Goal: Information Seeking & Learning: Stay updated

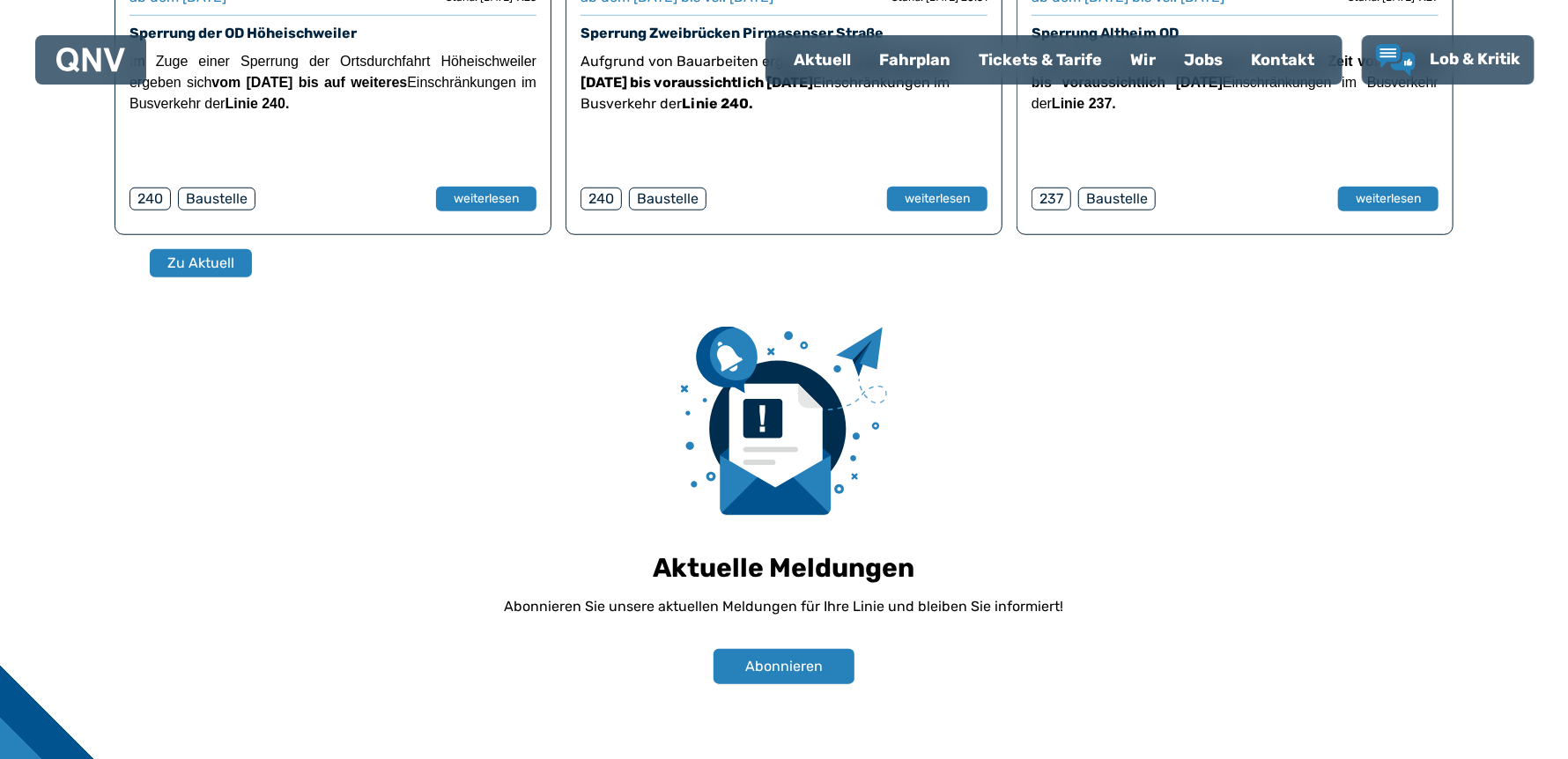
scroll to position [587, 0]
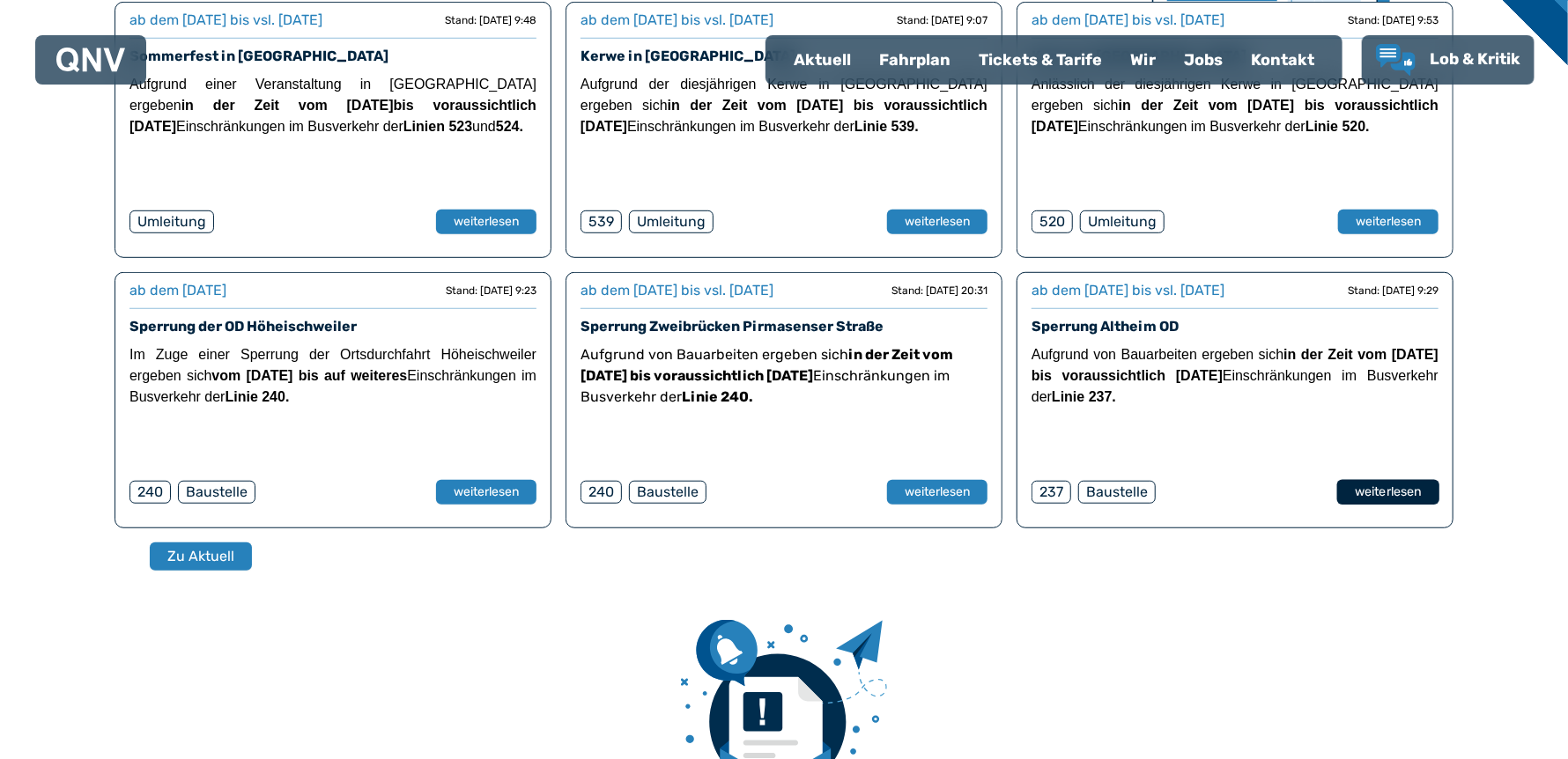
click at [1379, 483] on button "weiterlesen" at bounding box center [1387, 493] width 102 height 26
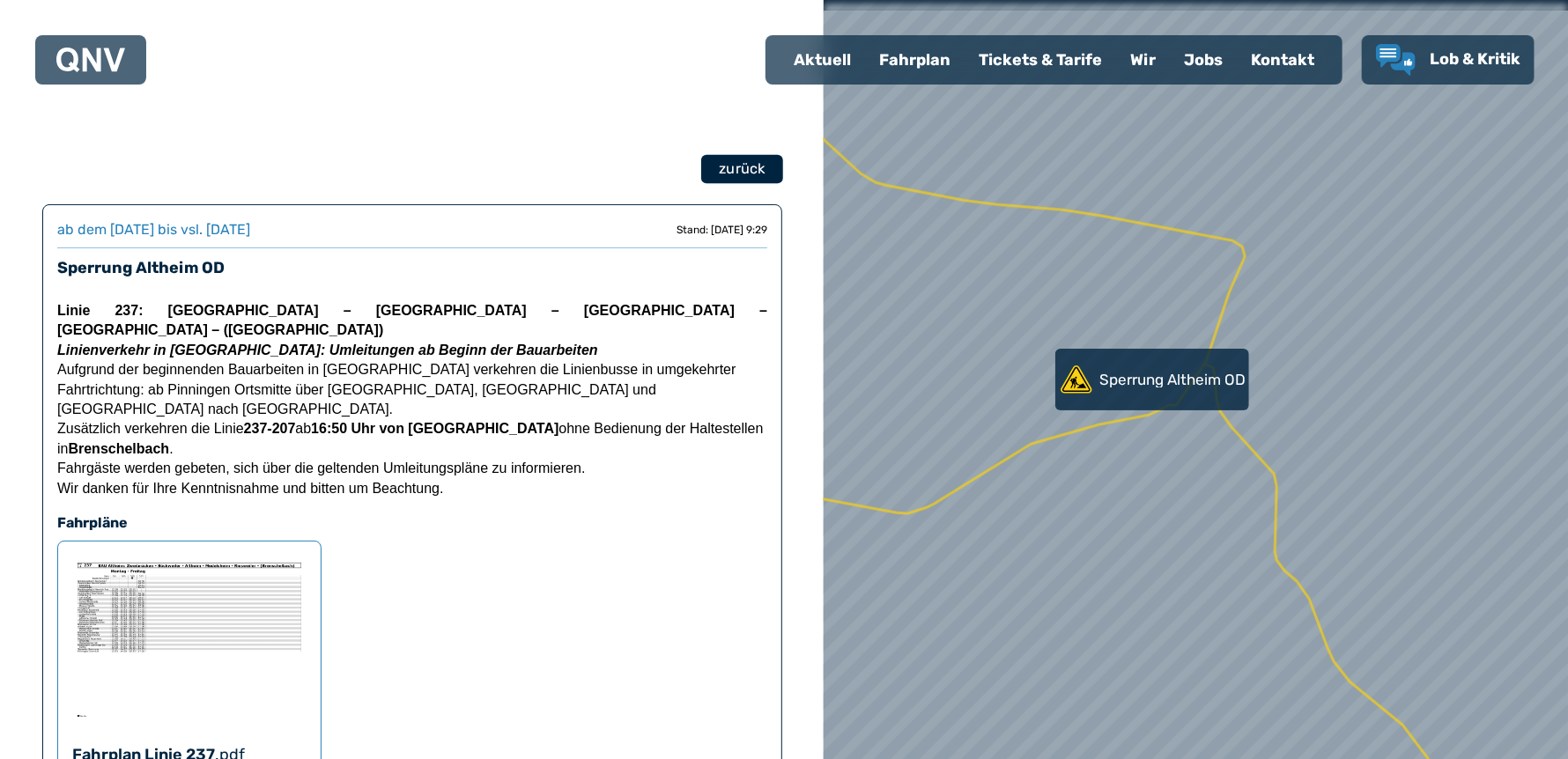
click at [729, 166] on span "zurück" at bounding box center [741, 169] width 46 height 21
select select "*"
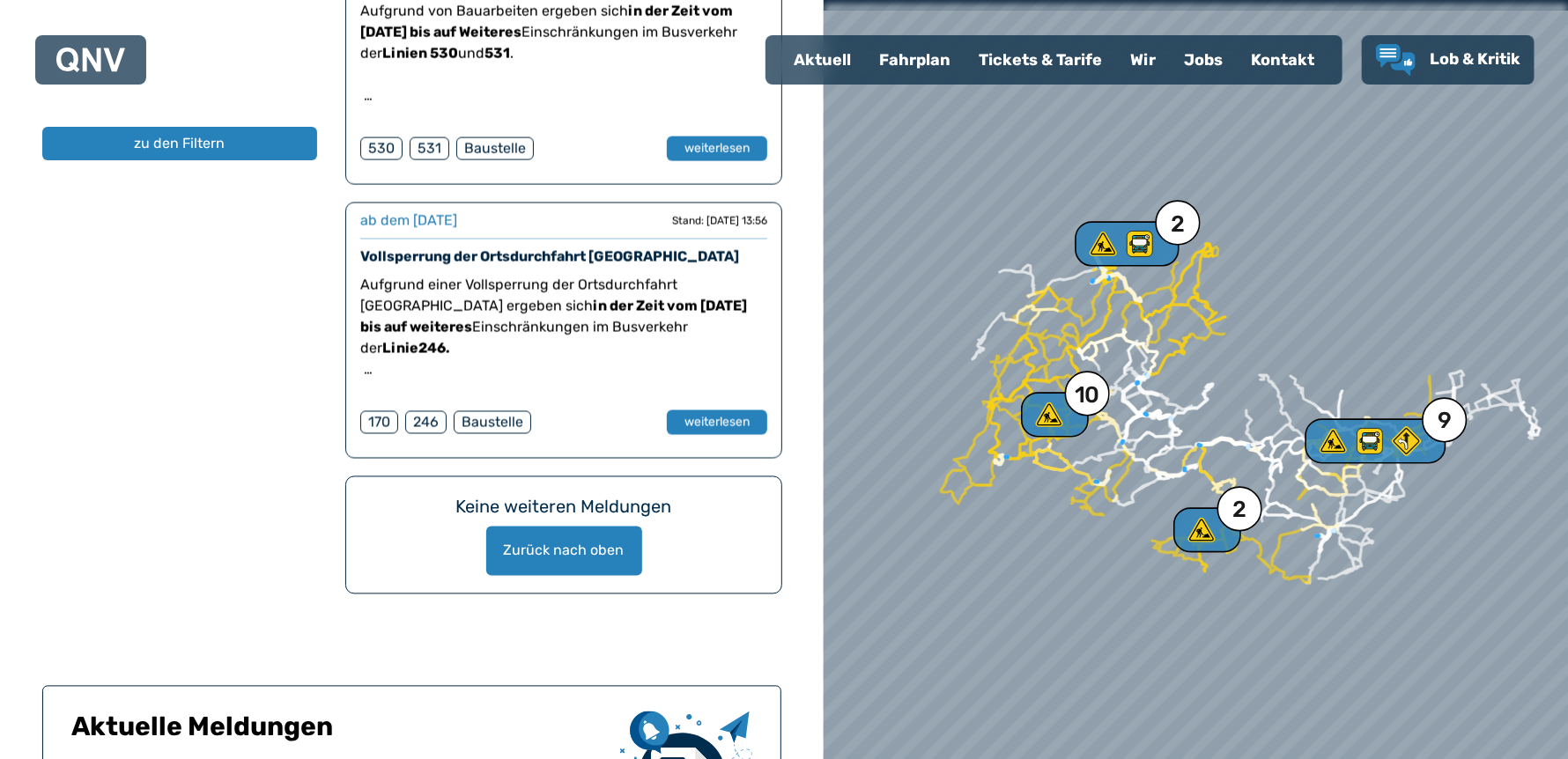
scroll to position [6166, 0]
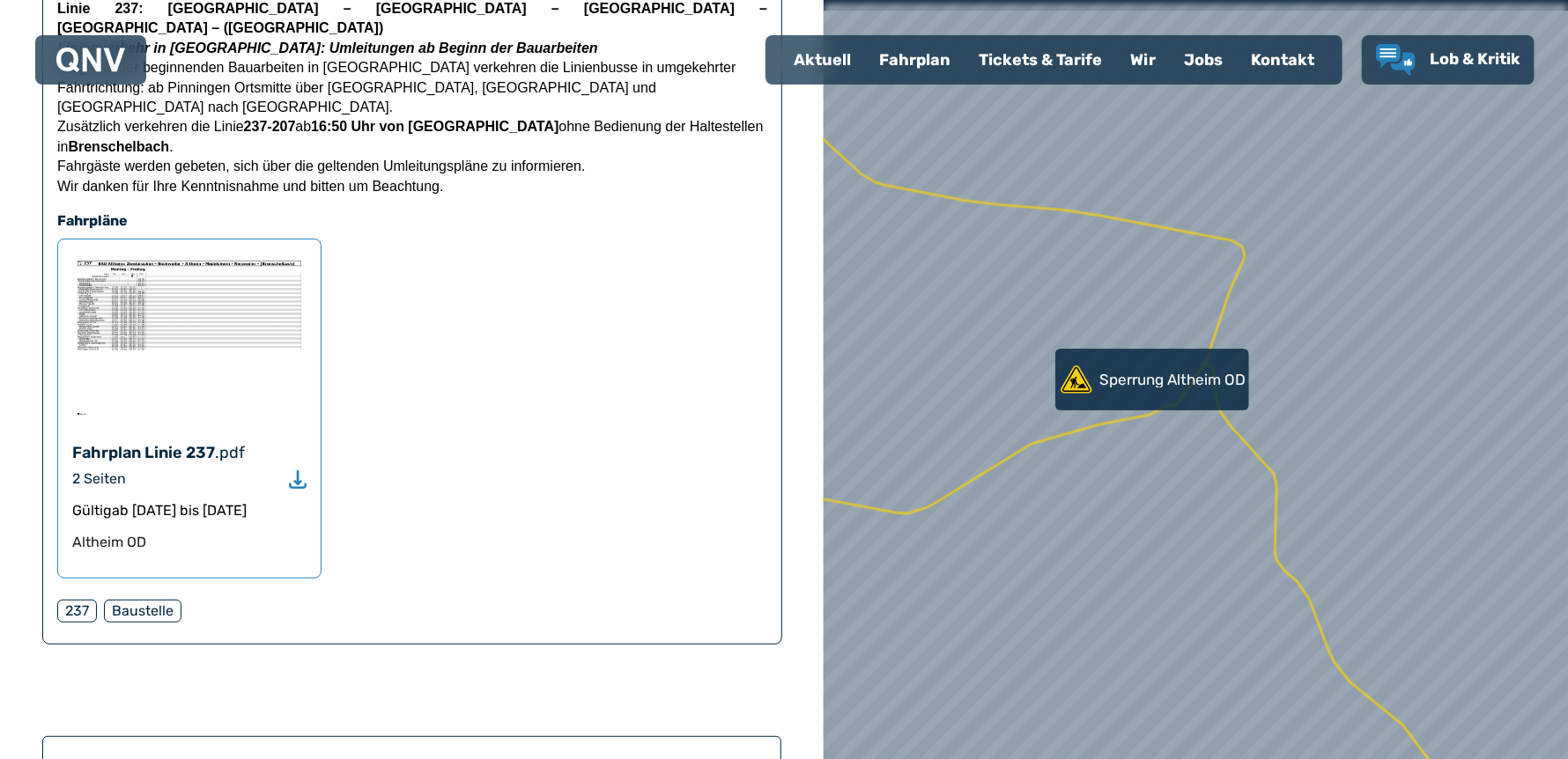
scroll to position [293, 0]
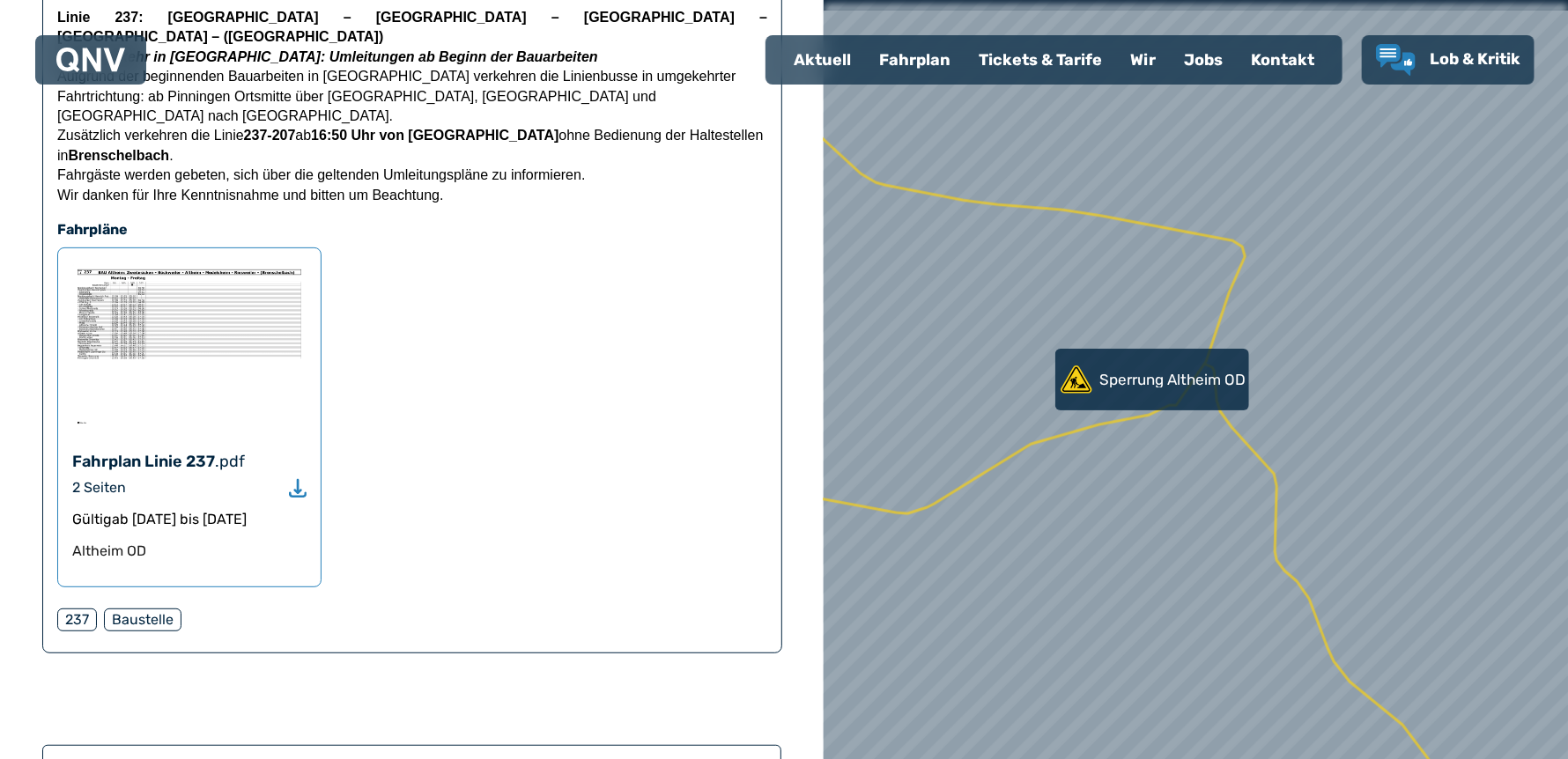
click at [164, 298] on img at bounding box center [189, 346] width 234 height 167
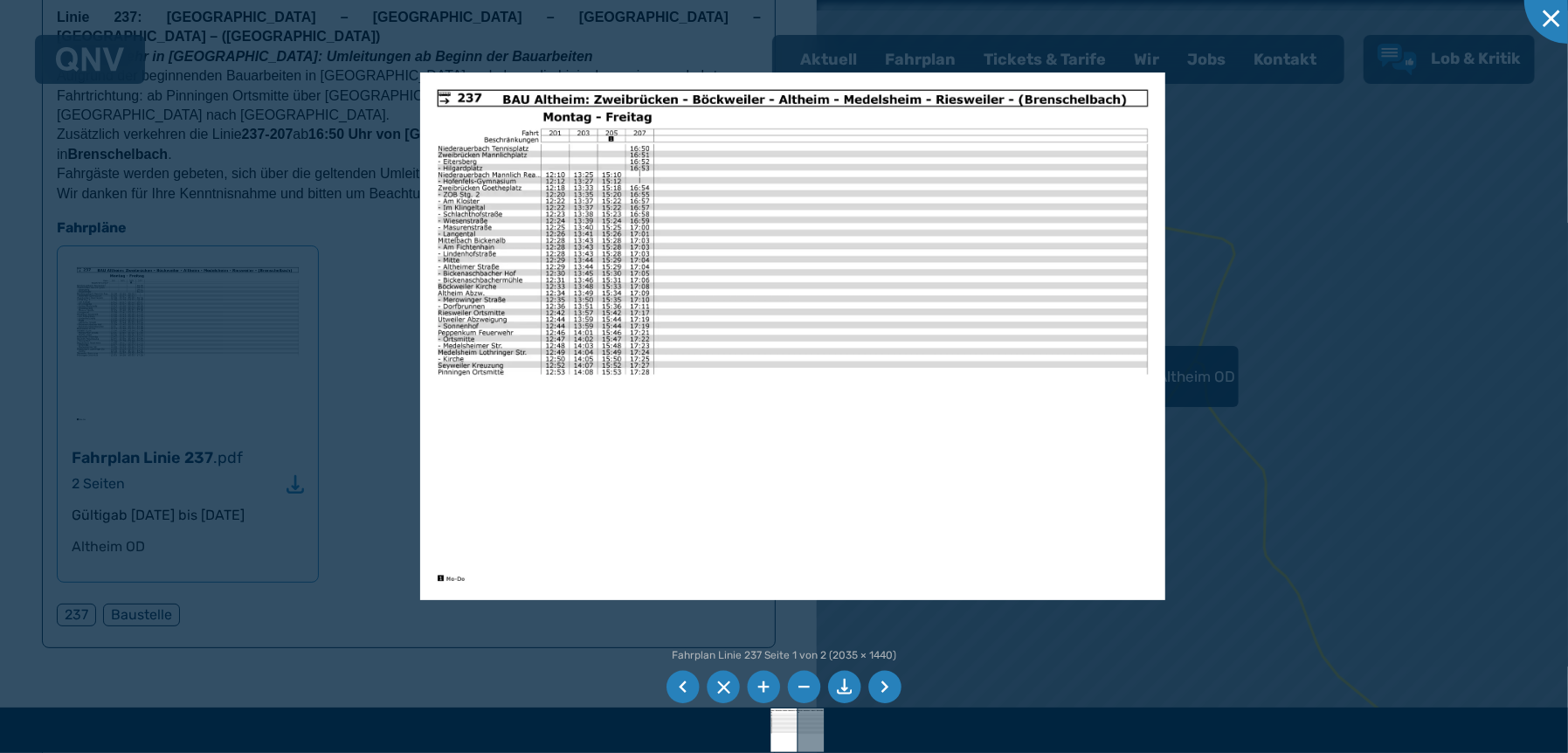
click at [886, 680] on li at bounding box center [885, 687] width 33 height 33
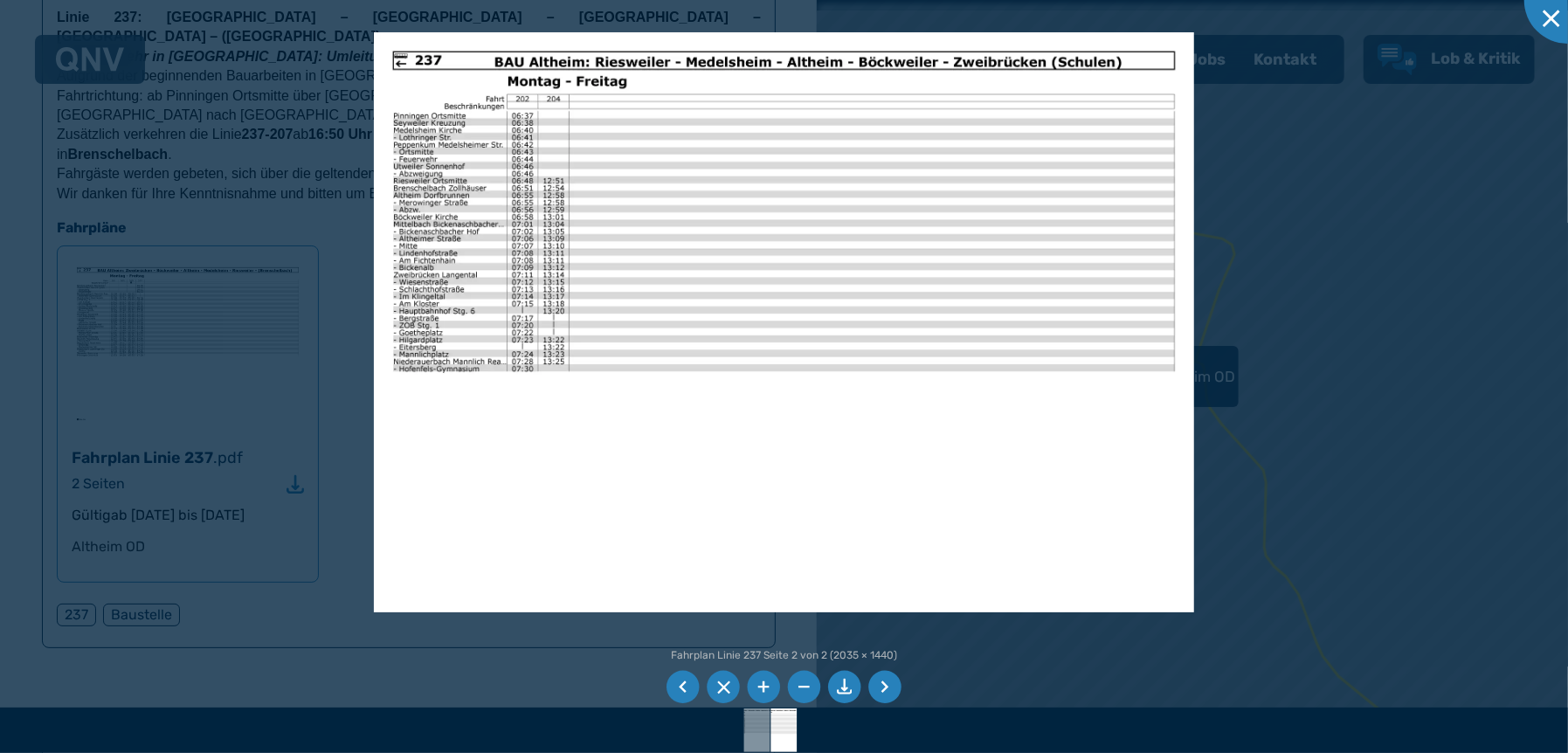
click at [883, 688] on li at bounding box center [885, 687] width 33 height 33
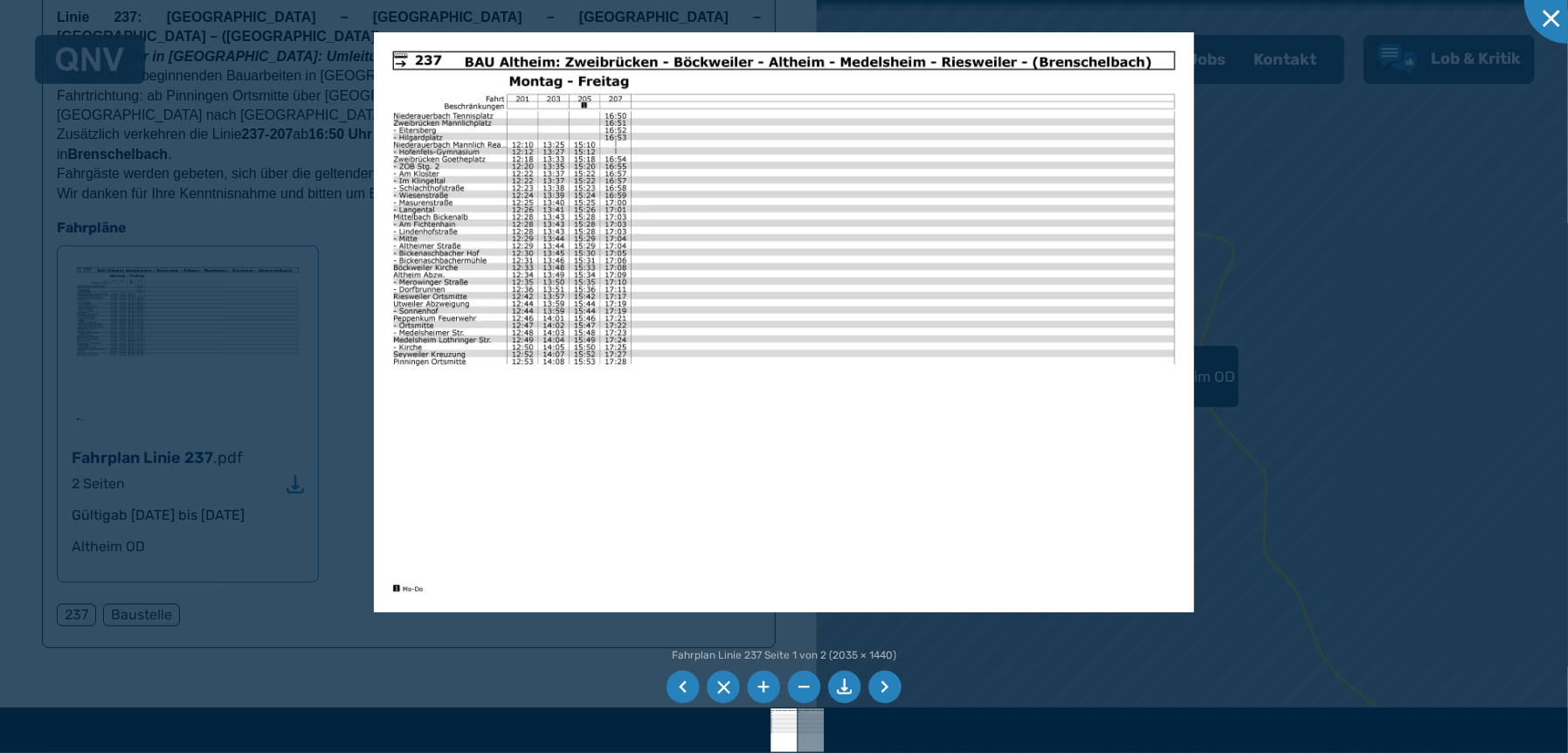
click at [883, 688] on li at bounding box center [885, 687] width 33 height 33
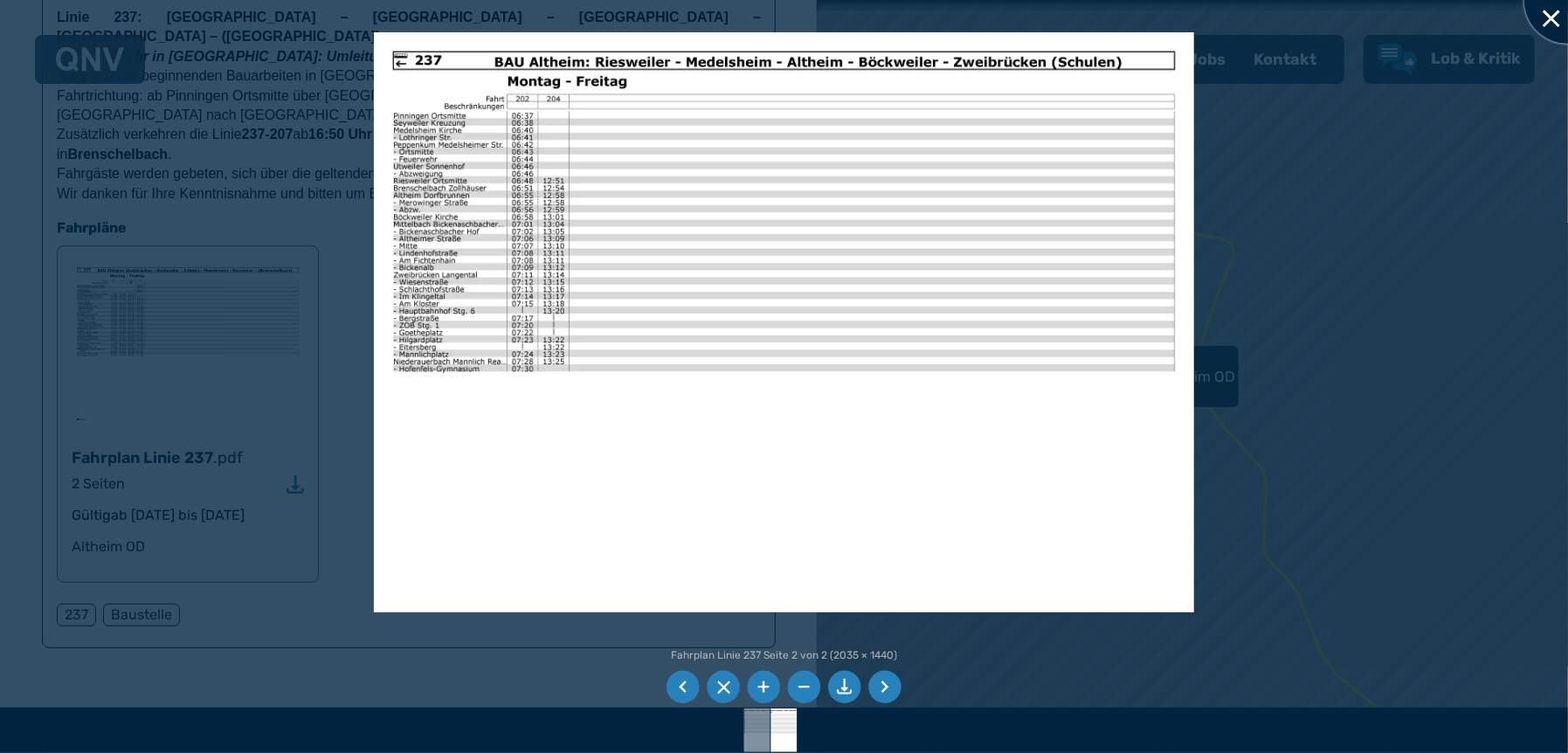
click at [1553, 13] on div at bounding box center [1568, 0] width 87 height 88
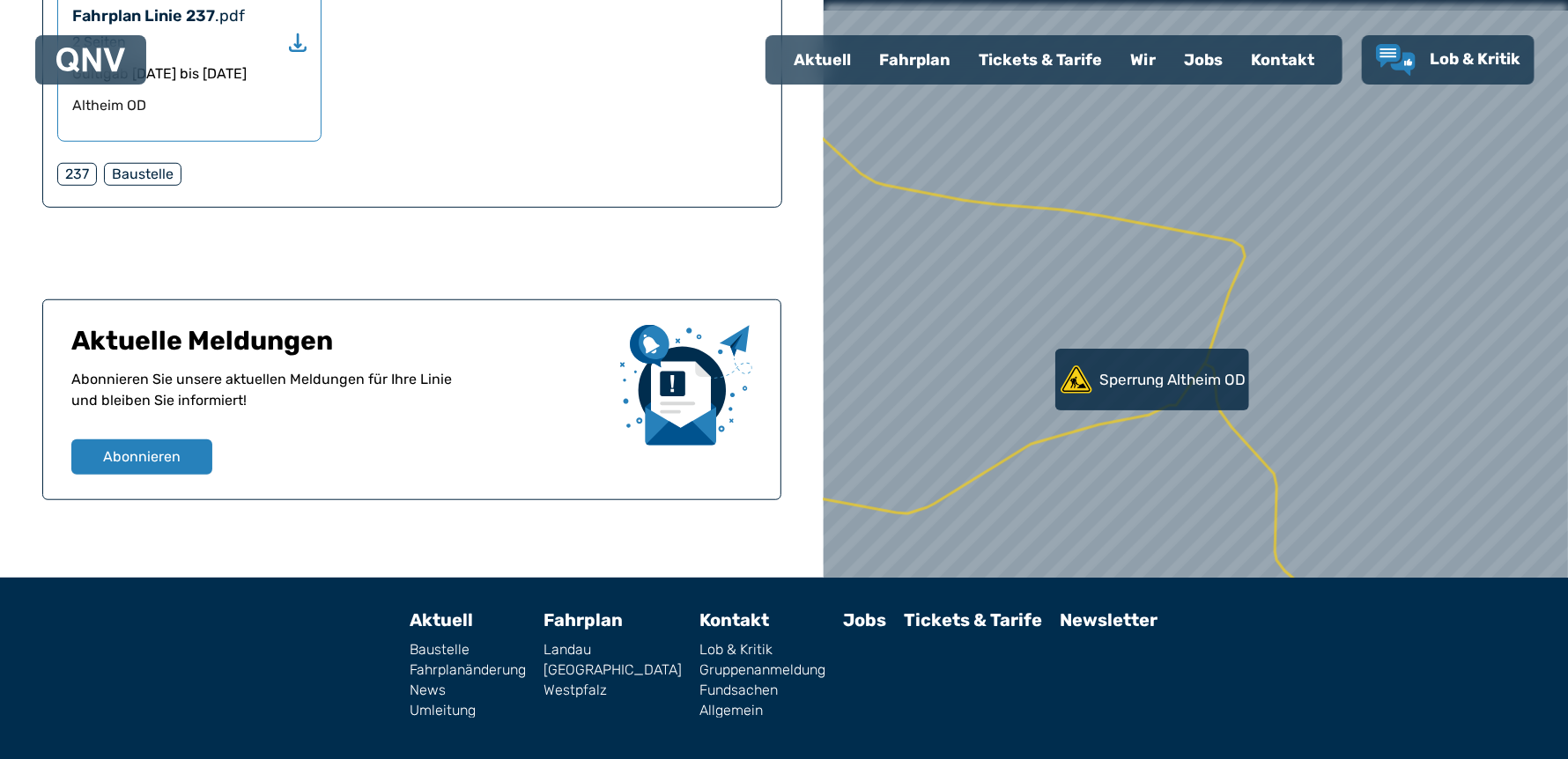
scroll to position [0, 0]
